Goal: Task Accomplishment & Management: Use online tool/utility

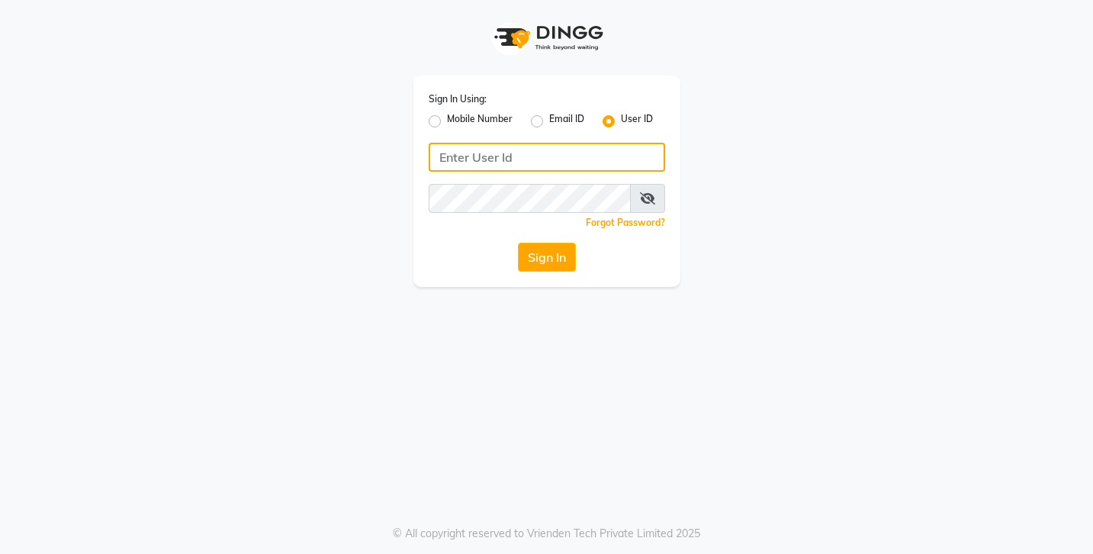
type input "lemonsalon"
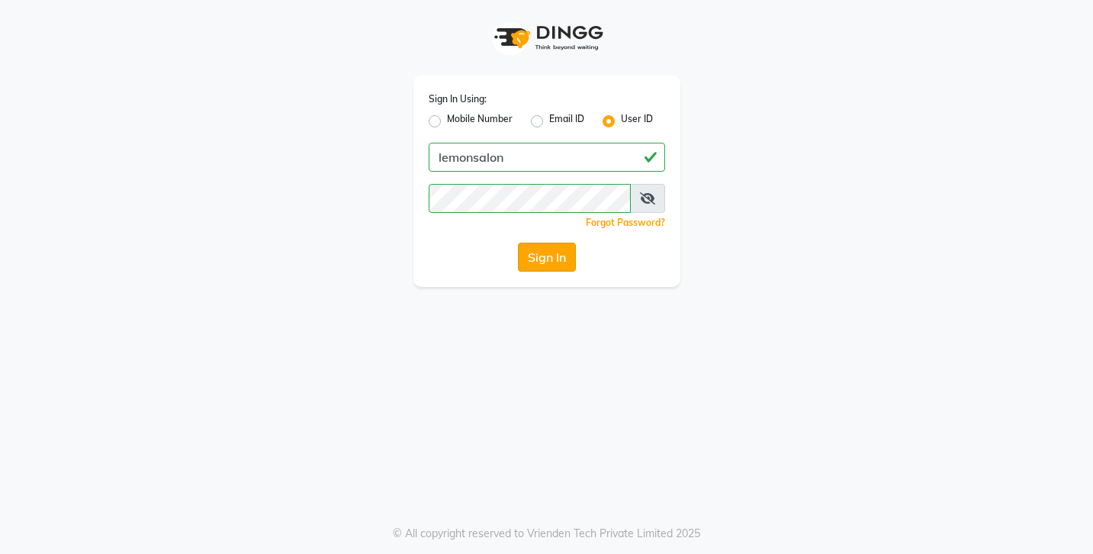
click at [548, 252] on button "Sign In" at bounding box center [547, 257] width 58 height 29
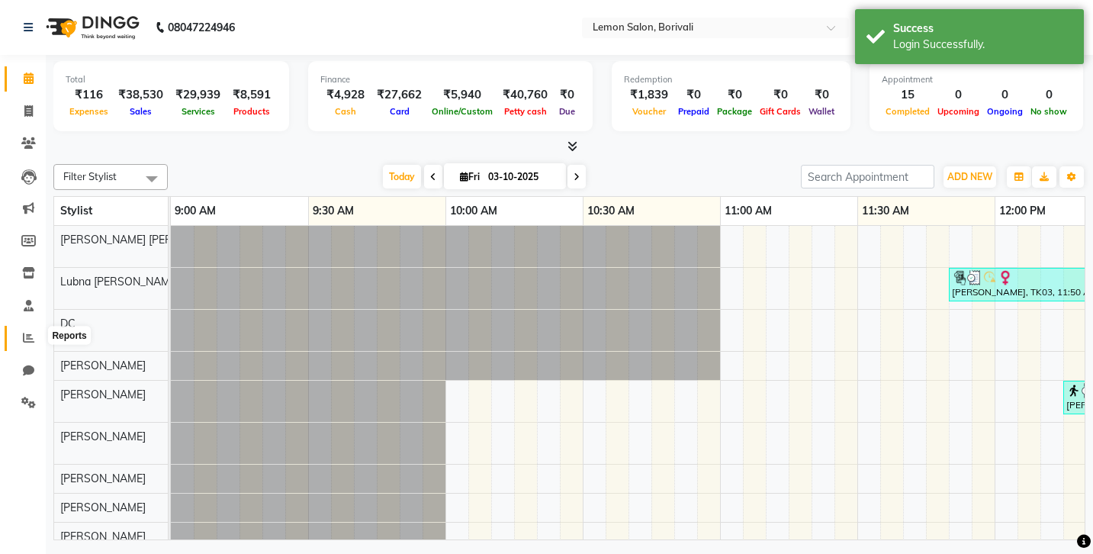
click at [28, 336] on icon at bounding box center [28, 337] width 11 height 11
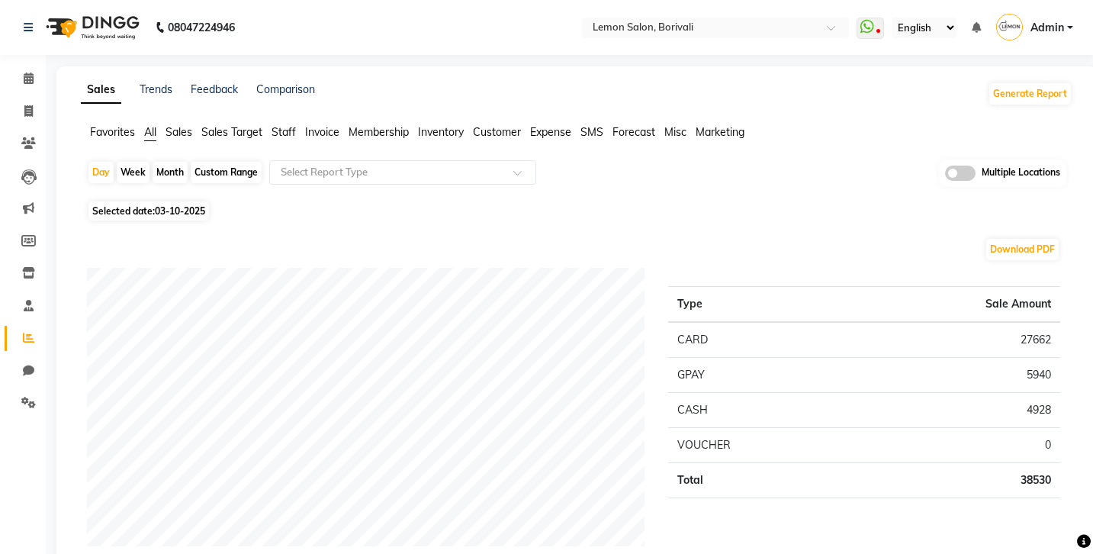
click at [968, 168] on span at bounding box center [960, 173] width 31 height 15
click at [945, 175] on input "checkbox" at bounding box center [945, 175] width 0 height 0
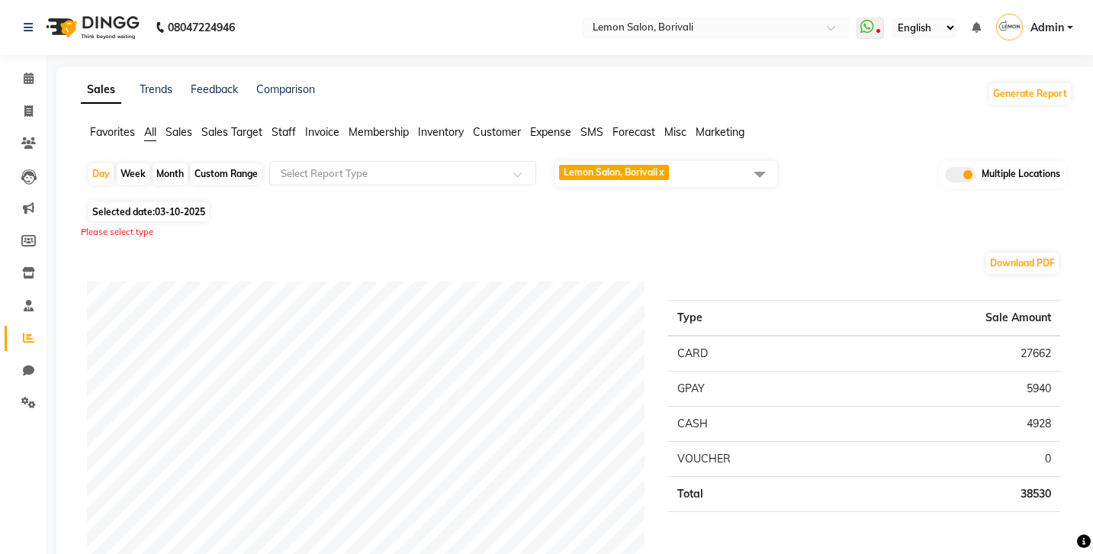
click at [754, 176] on span at bounding box center [760, 173] width 31 height 29
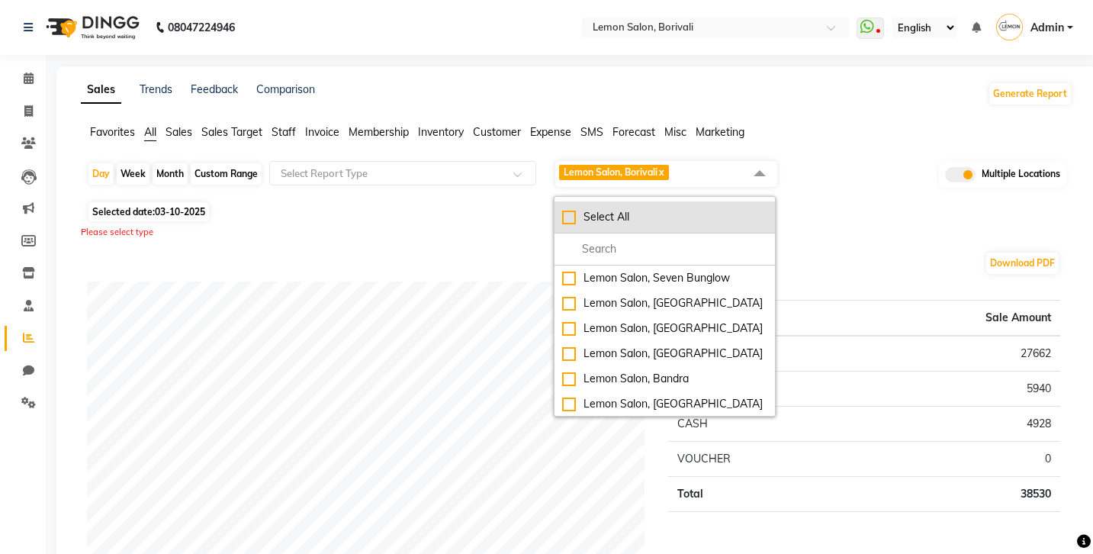
click at [569, 218] on div "Select All" at bounding box center [664, 217] width 205 height 16
checkbox input "true"
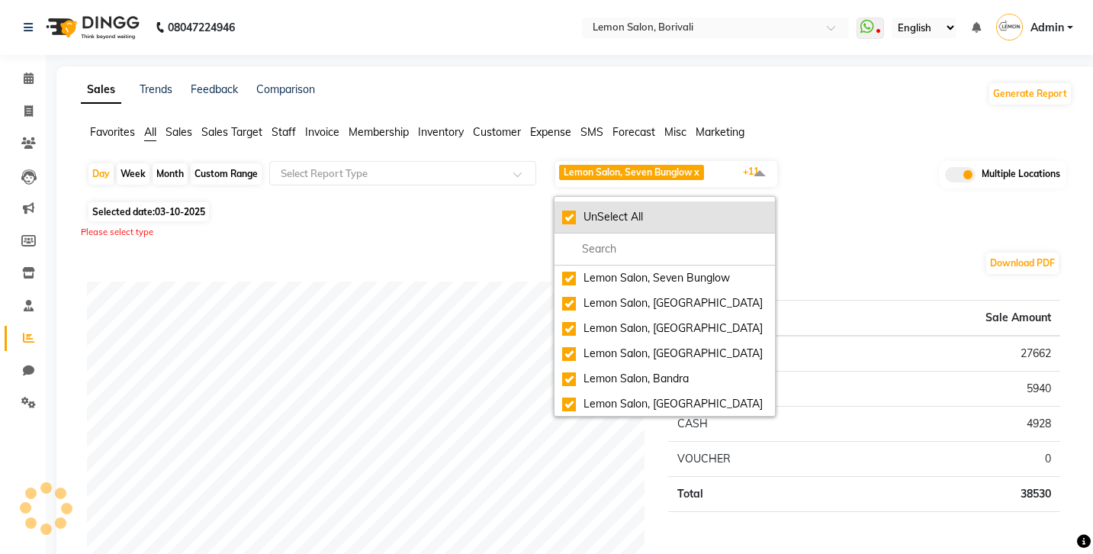
checkbox input "true"
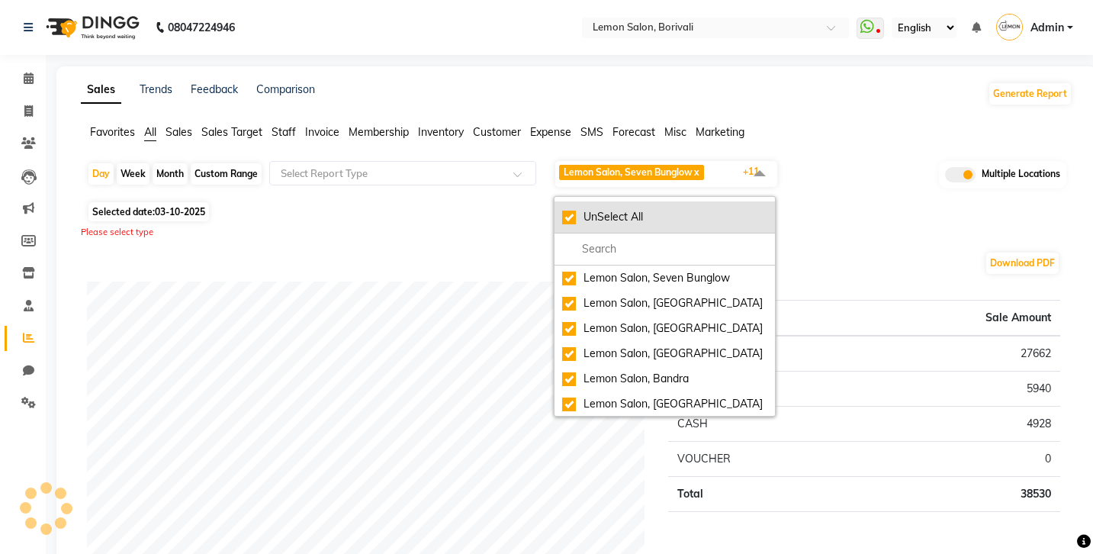
checkbox input "true"
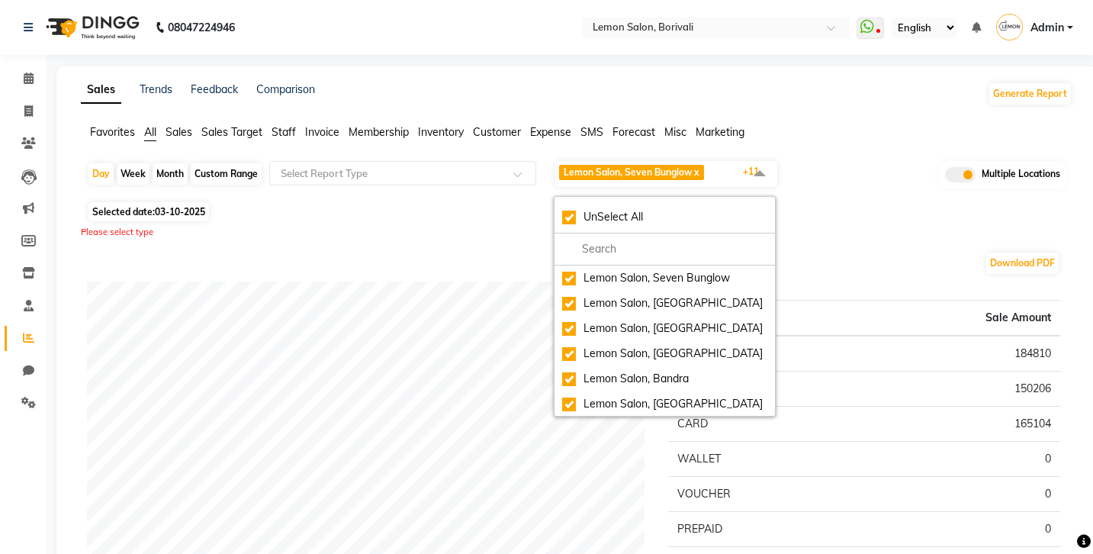
click at [477, 218] on div "Selected date: 03-10-2025" at bounding box center [580, 212] width 986 height 16
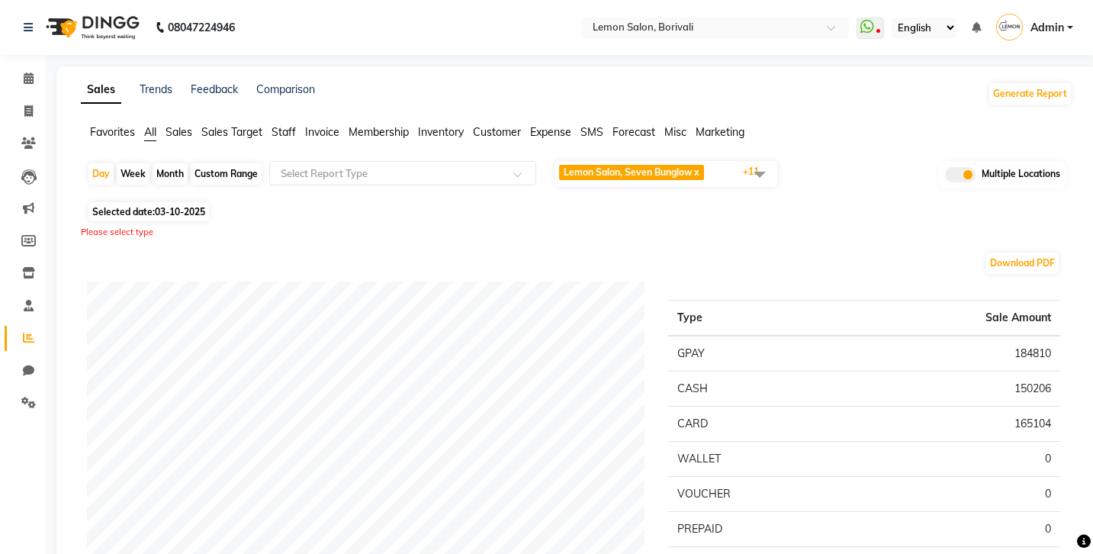
click at [220, 133] on span "Sales Target" at bounding box center [231, 132] width 61 height 14
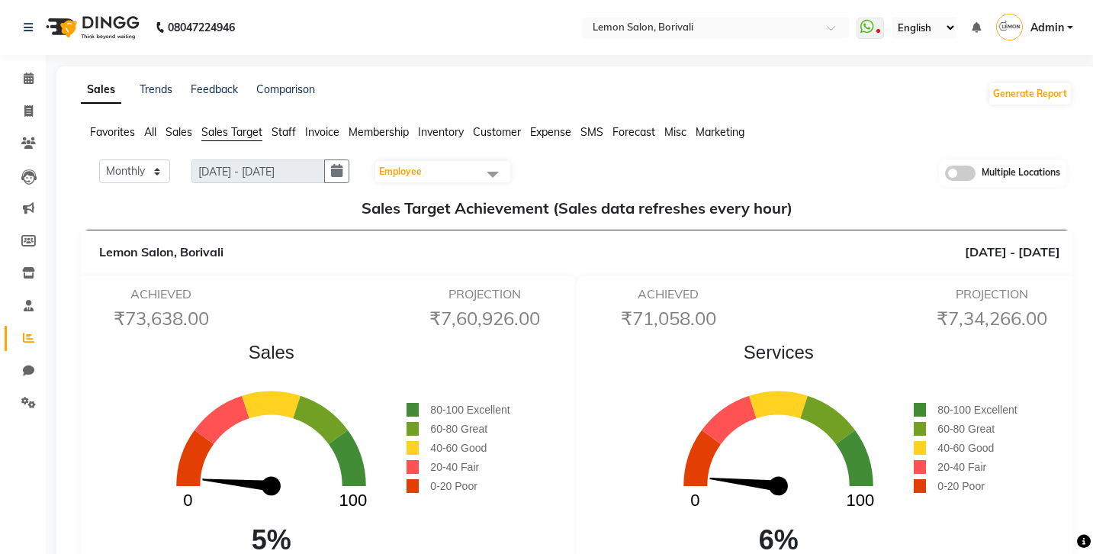
click at [281, 137] on span "Staff" at bounding box center [284, 132] width 24 height 14
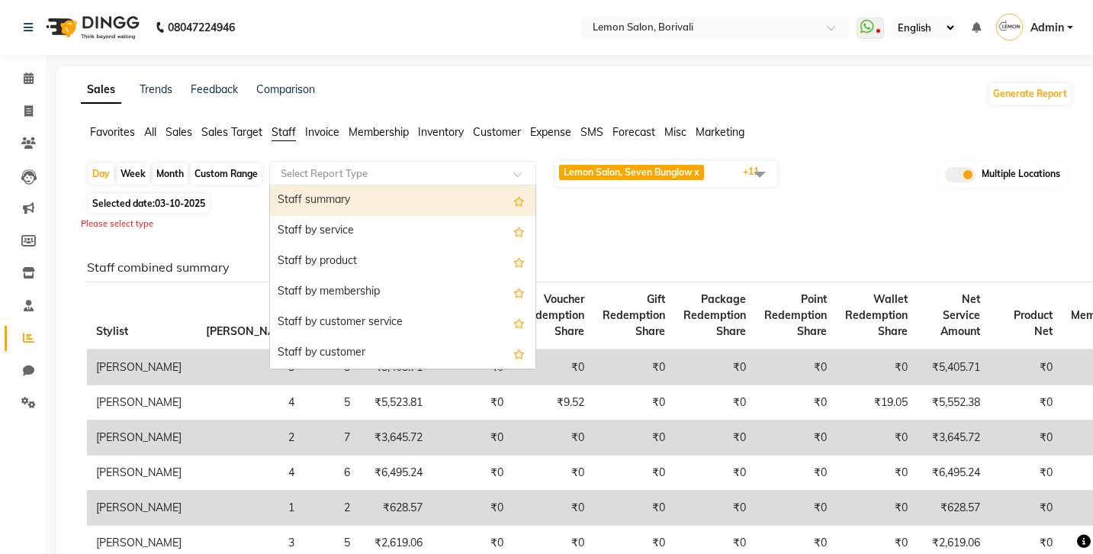
click at [515, 169] on div at bounding box center [402, 173] width 265 height 15
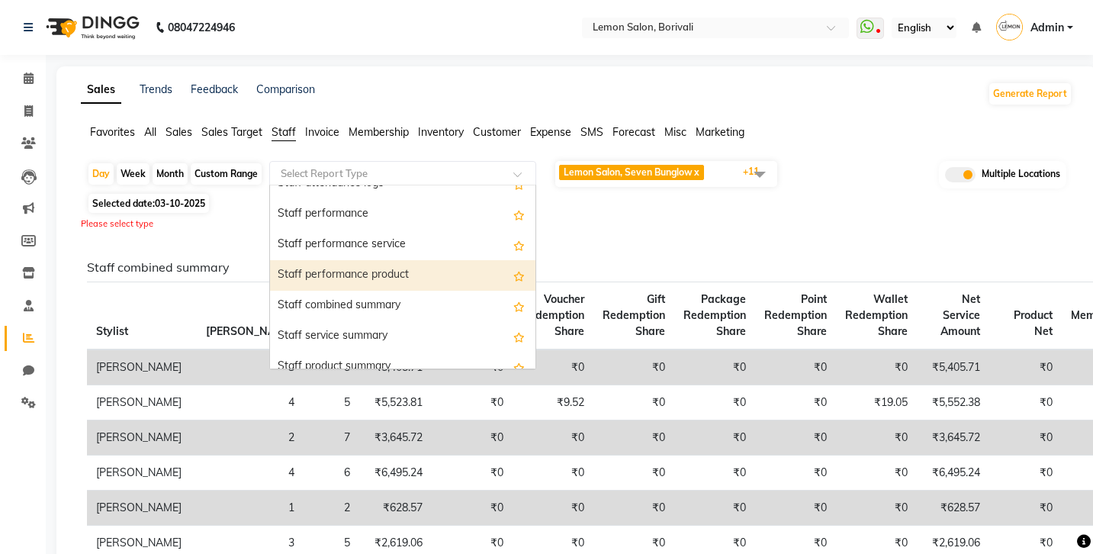
scroll to position [233, 0]
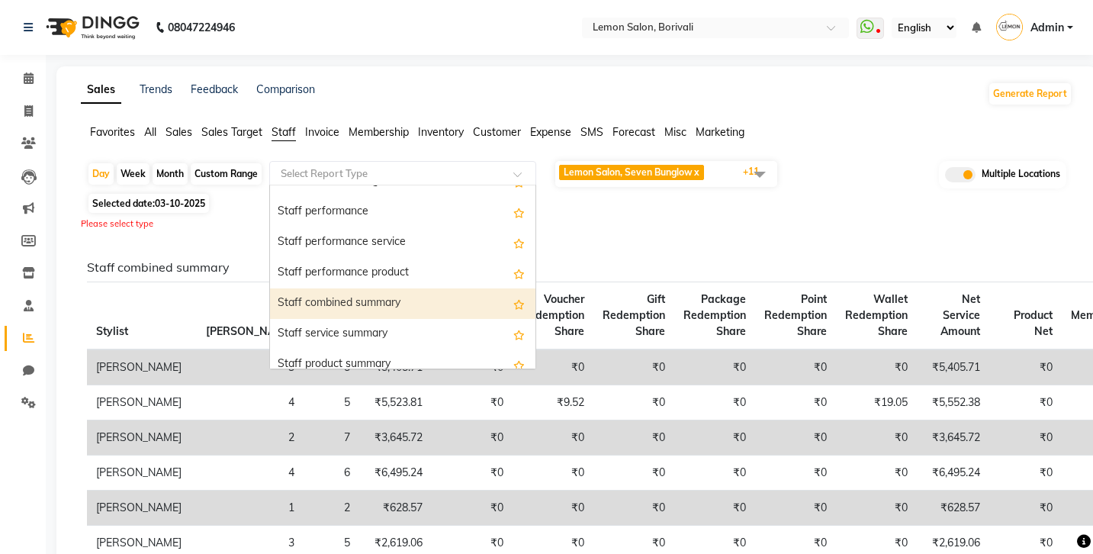
click at [432, 305] on div "Staff combined summary" at bounding box center [402, 303] width 265 height 31
select select "full_report"
select select "csv"
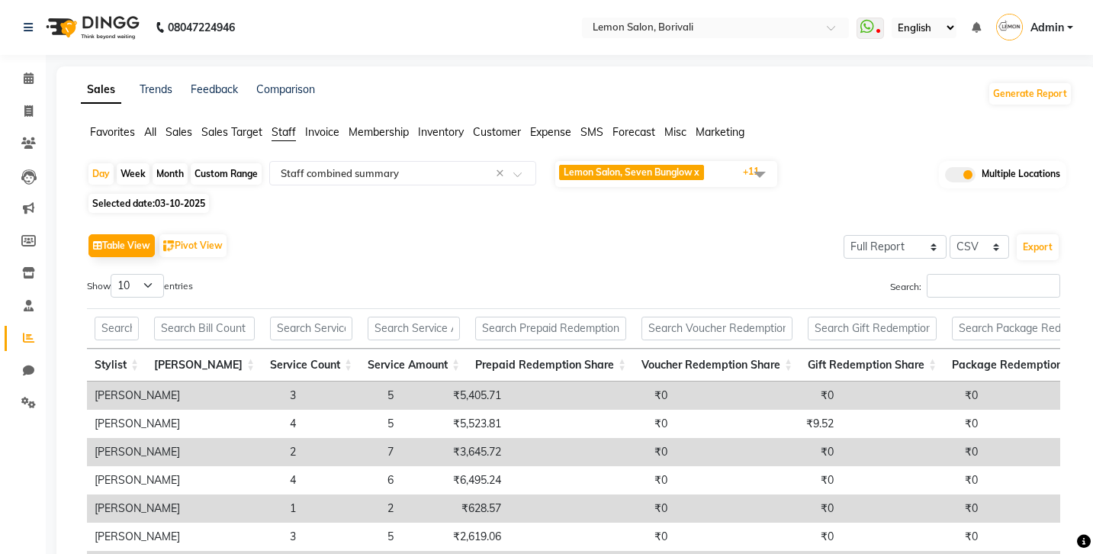
click at [763, 177] on span at bounding box center [760, 173] width 31 height 29
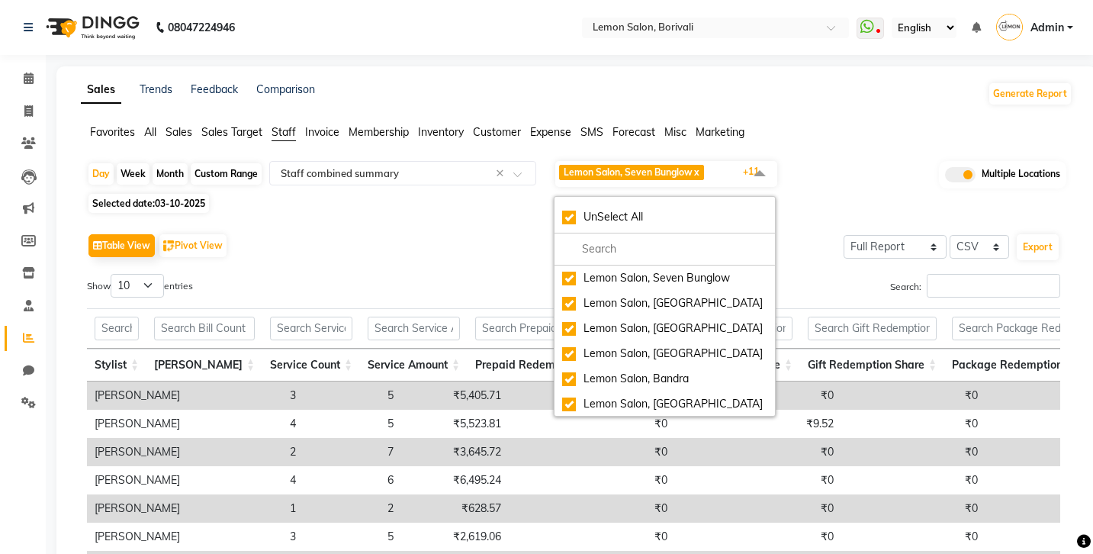
scroll to position [0, 0]
click at [764, 176] on span at bounding box center [760, 173] width 31 height 29
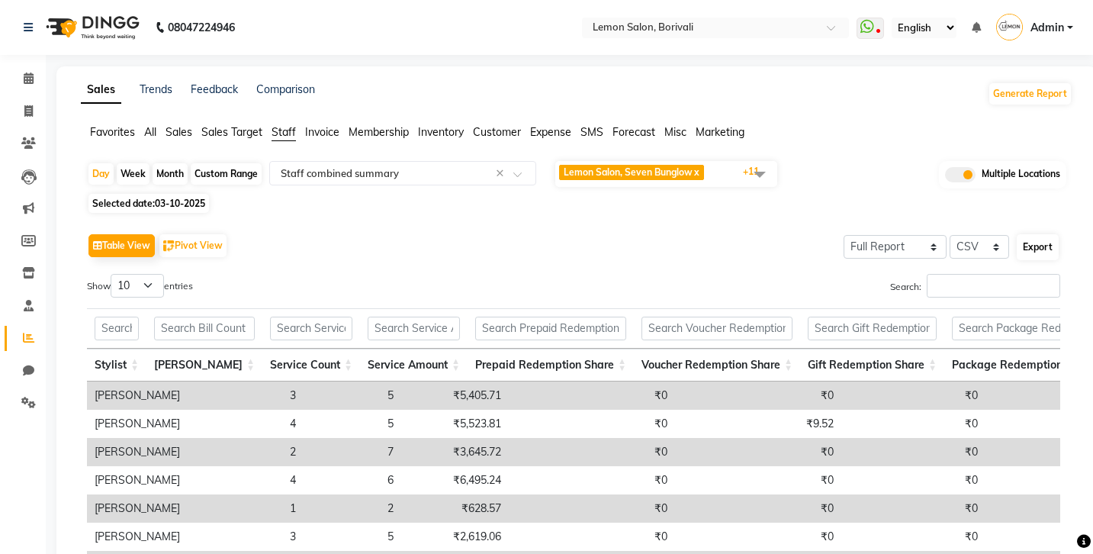
click at [1033, 249] on button "Export" at bounding box center [1038, 247] width 42 height 26
click at [195, 204] on span "03-10-2025" at bounding box center [180, 203] width 50 height 11
select select "10"
select select "2025"
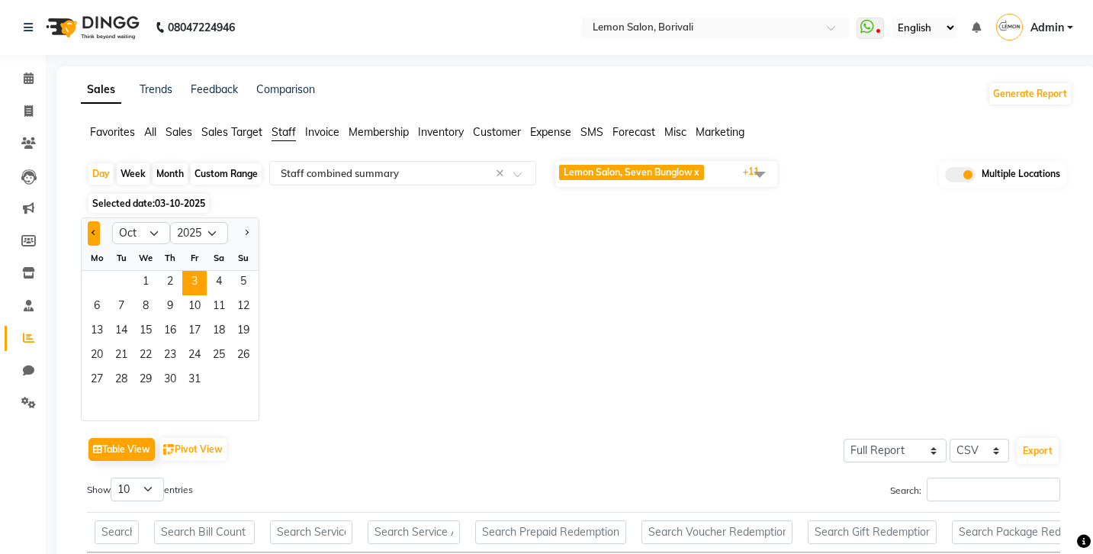
click at [95, 233] on span "Previous month" at bounding box center [94, 232] width 5 height 5
select select "9"
click at [98, 278] on span "1" at bounding box center [97, 283] width 24 height 24
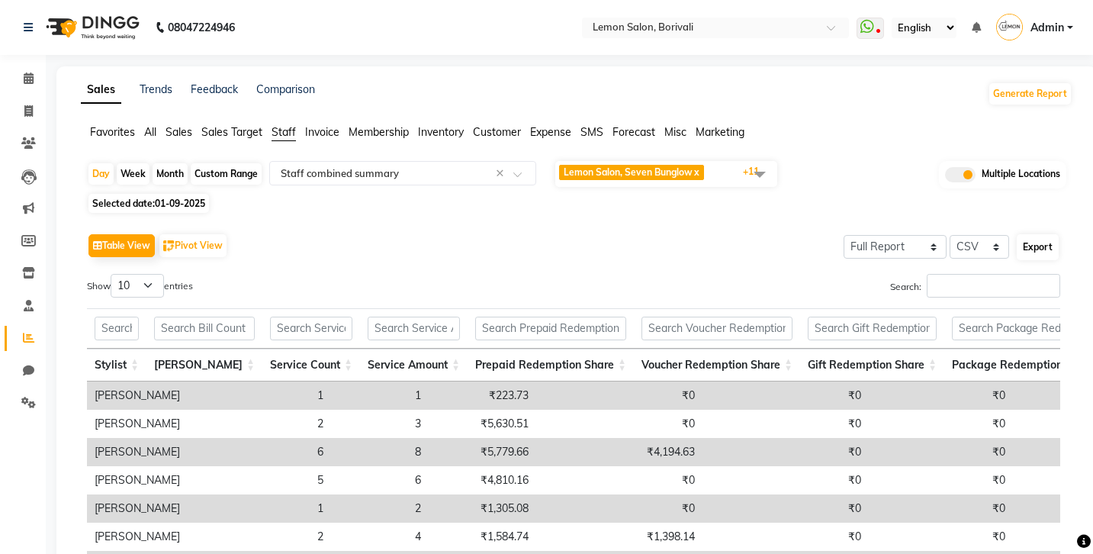
click at [1041, 250] on button "Export" at bounding box center [1038, 247] width 42 height 26
click at [170, 172] on div "Month" at bounding box center [170, 173] width 35 height 21
select select "9"
select select "2025"
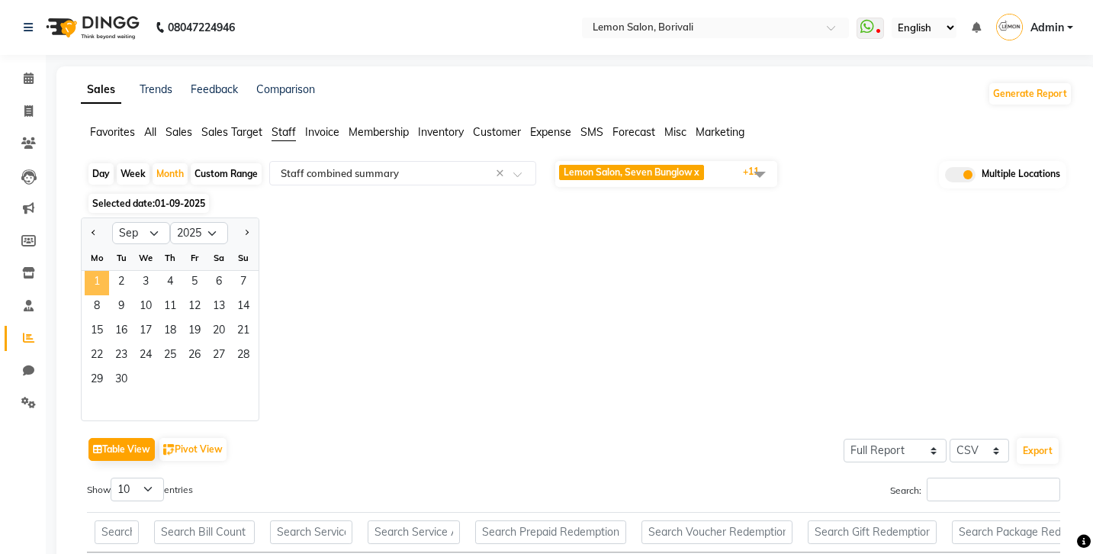
click at [97, 281] on span "1" at bounding box center [97, 283] width 24 height 24
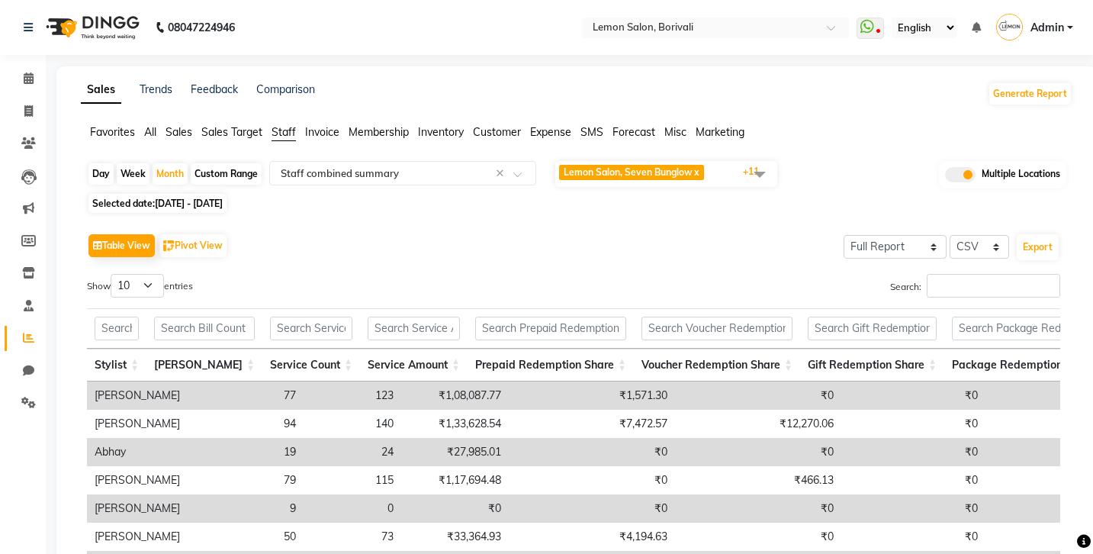
click at [762, 174] on span at bounding box center [760, 173] width 31 height 29
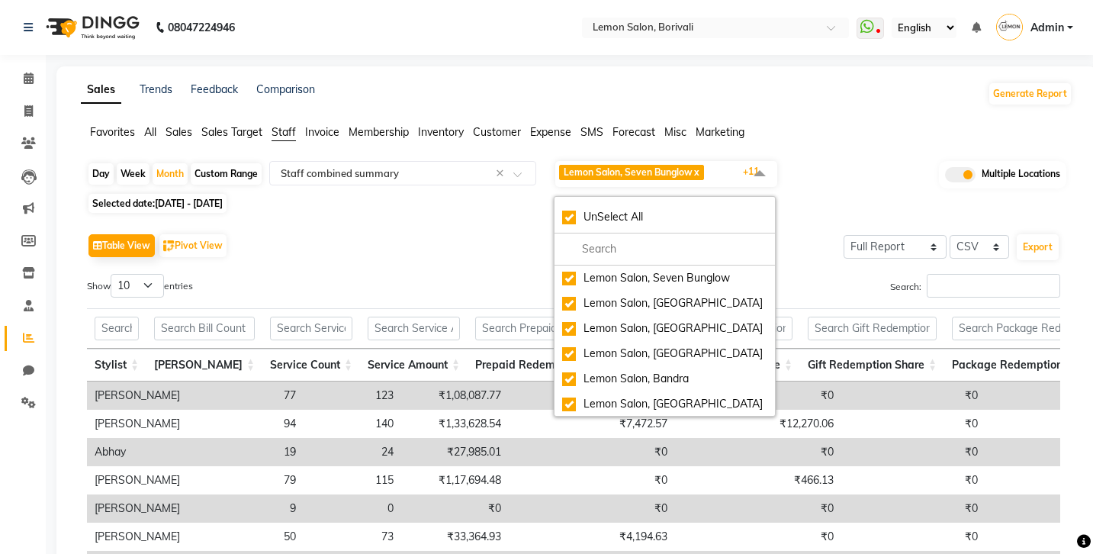
click at [762, 174] on span at bounding box center [760, 173] width 31 height 29
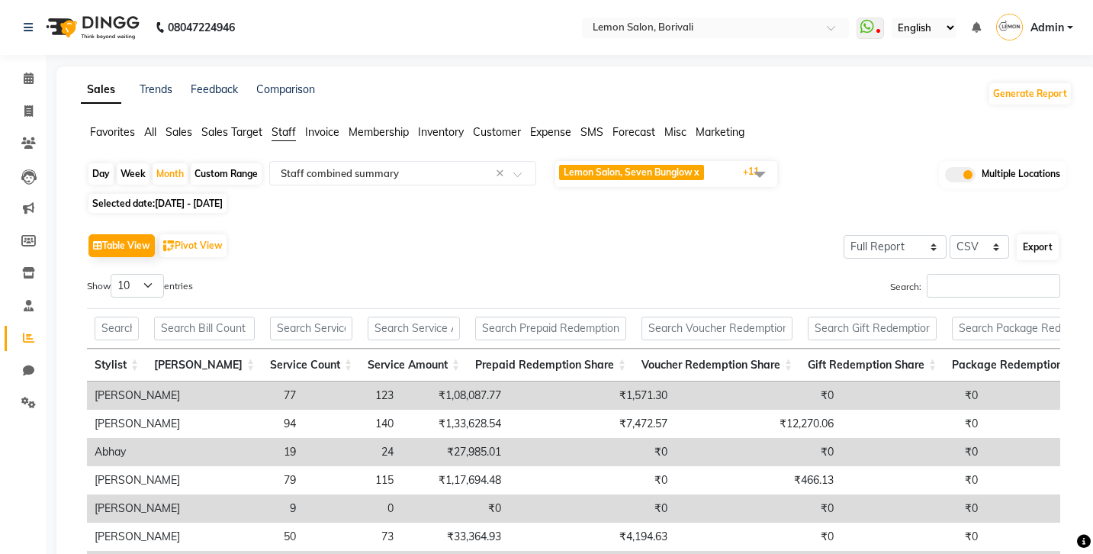
click at [1049, 246] on button "Export" at bounding box center [1038, 247] width 42 height 26
